Goal: Task Accomplishment & Management: Manage account settings

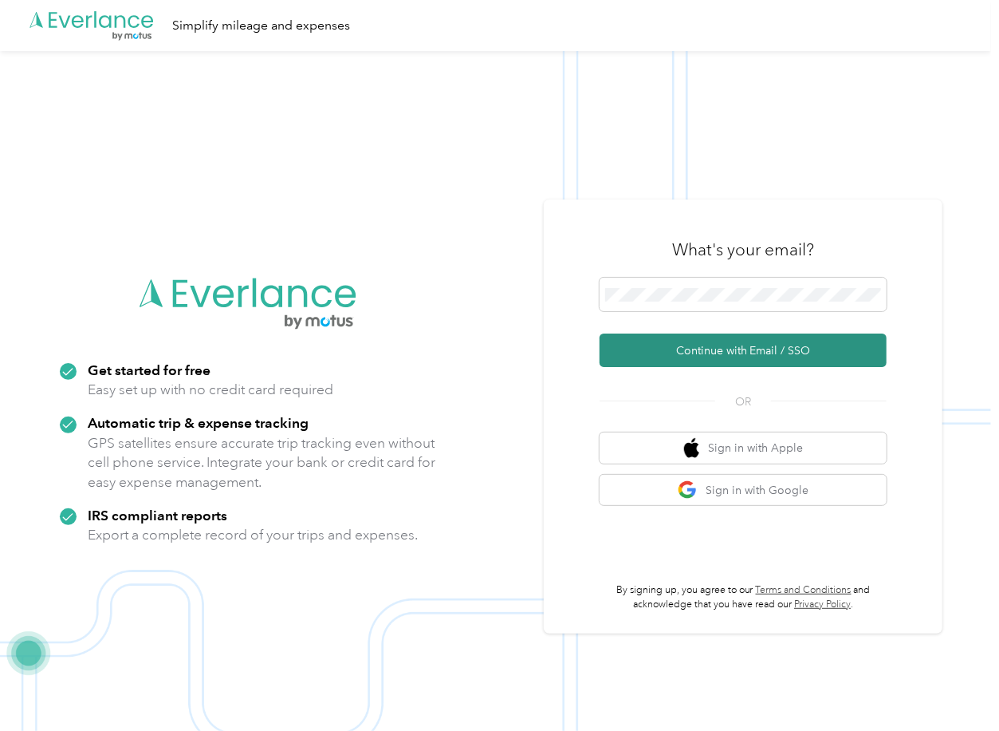
click at [660, 343] on button "Continue with Email / SSO" at bounding box center [743, 349] width 287 height 33
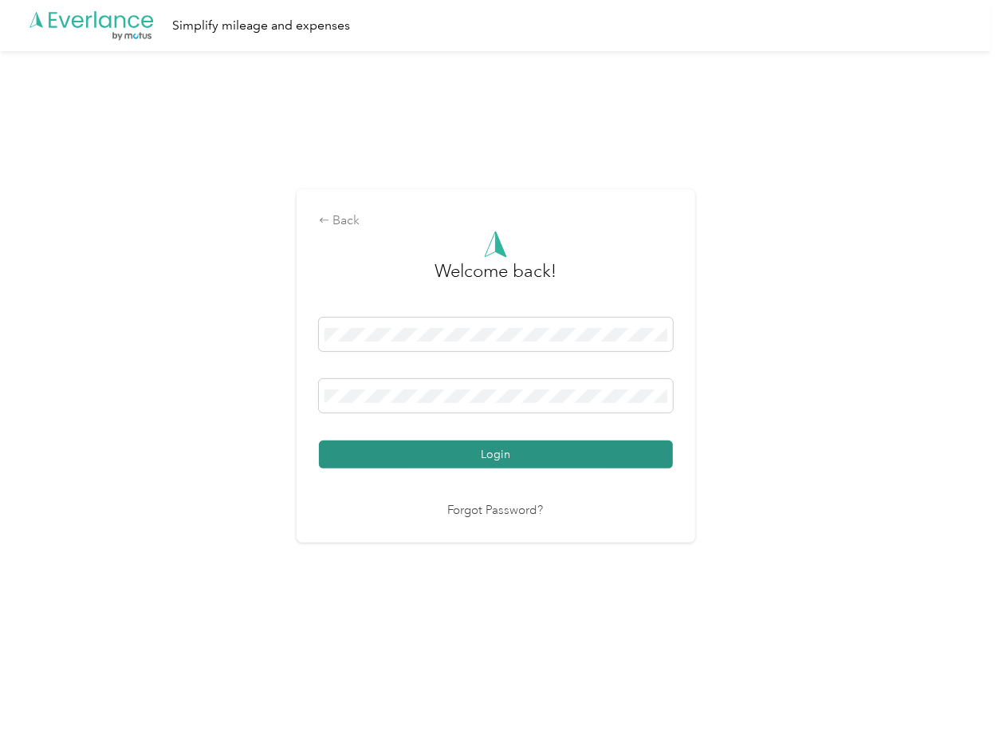
click at [383, 451] on button "Login" at bounding box center [496, 454] width 354 height 28
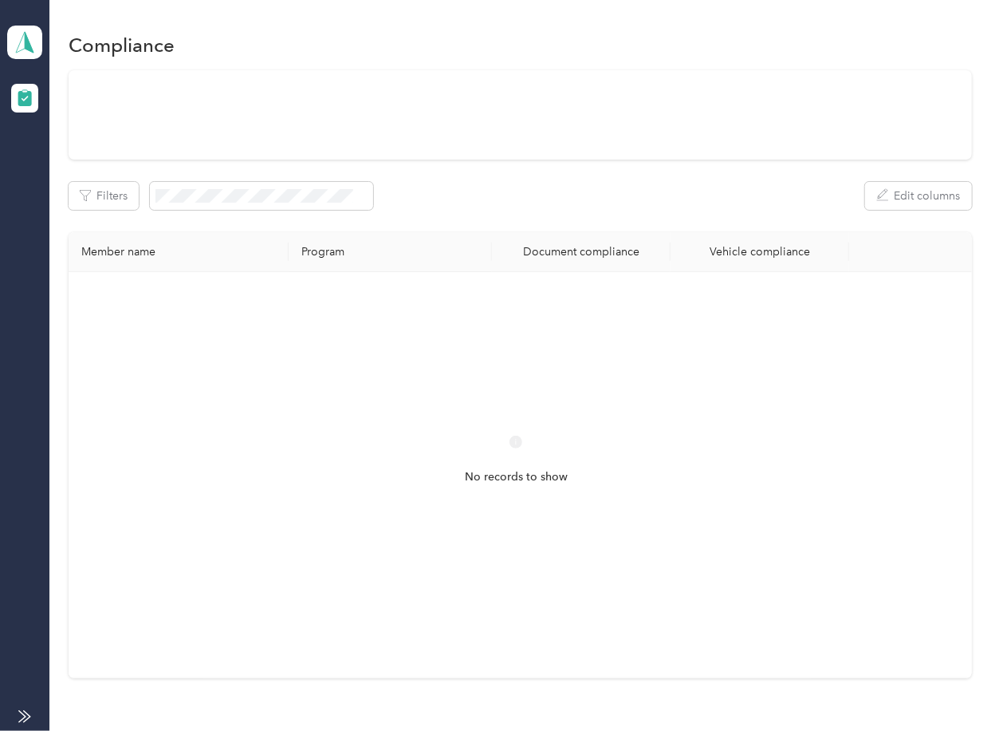
click at [473, 234] on th "Program" at bounding box center [390, 252] width 203 height 40
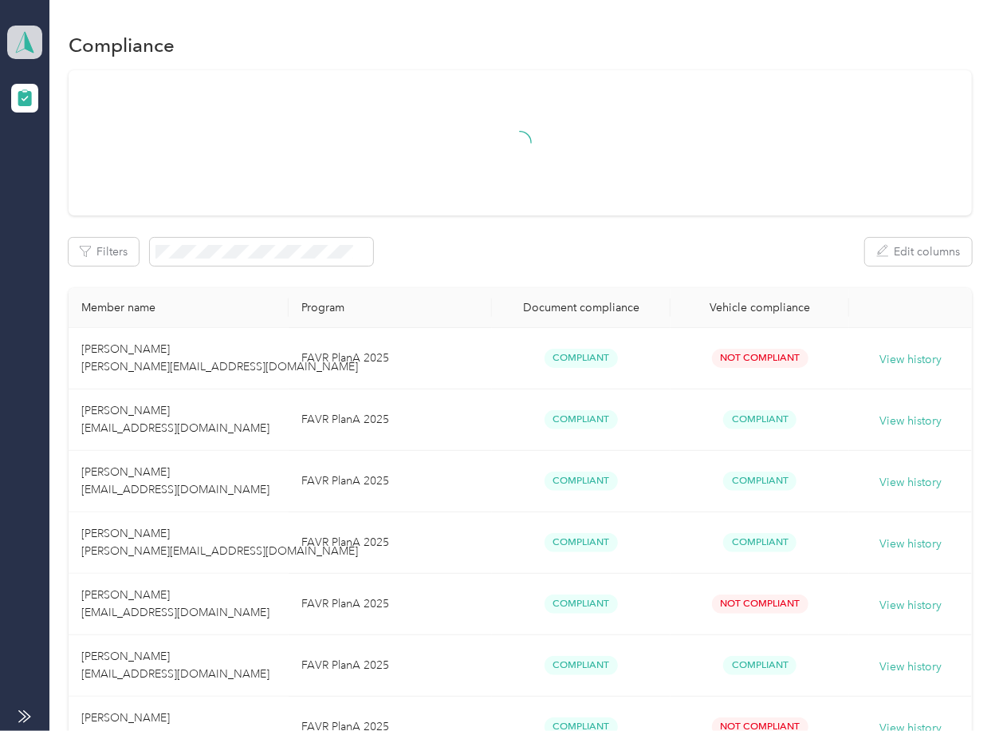
click at [32, 40] on icon at bounding box center [25, 42] width 24 height 22
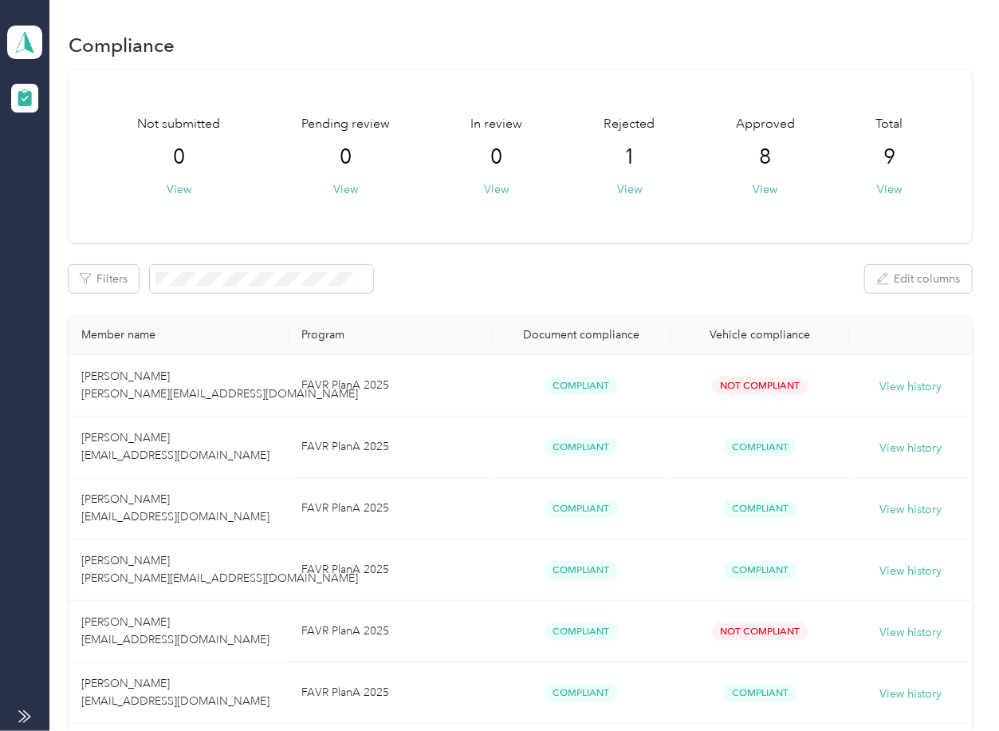
click at [562, 273] on div "Filters Edit columns" at bounding box center [520, 279] width 903 height 28
click at [30, 39] on icon at bounding box center [25, 42] width 24 height 22
click at [83, 175] on div "Log out" at bounding box center [174, 167] width 313 height 28
